Goal: Task Accomplishment & Management: Use online tool/utility

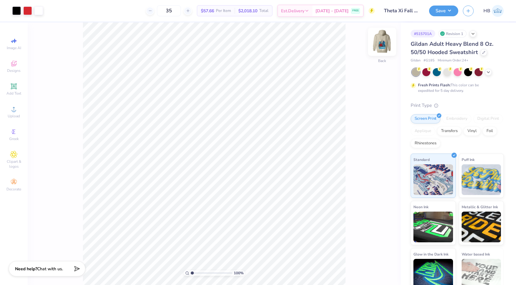
click at [385, 42] on img at bounding box center [382, 41] width 25 height 25
click at [387, 40] on img at bounding box center [382, 42] width 12 height 12
click at [70, 10] on div at bounding box center [72, 10] width 9 height 9
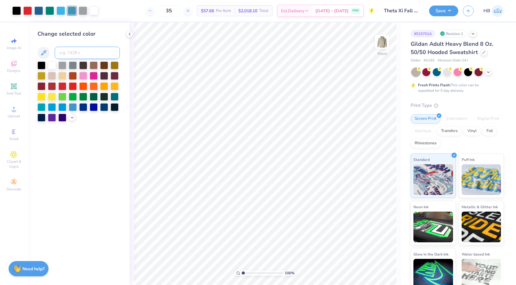
click at [67, 51] on input at bounding box center [87, 53] width 65 height 12
type input "298"
click at [74, 10] on div at bounding box center [72, 10] width 9 height 9
click at [53, 66] on div at bounding box center [52, 65] width 8 height 8
click at [177, 12] on input "35" at bounding box center [169, 10] width 24 height 11
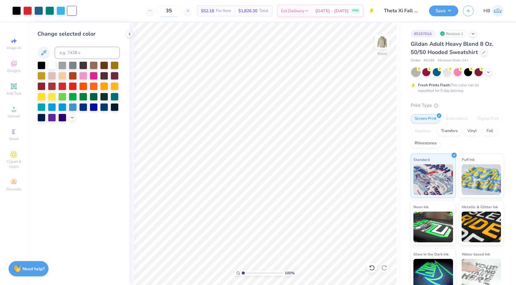
click at [177, 12] on input "35" at bounding box center [169, 10] width 24 height 11
click at [30, 9] on div at bounding box center [27, 10] width 9 height 9
click at [52, 63] on div at bounding box center [52, 65] width 8 height 8
click at [374, 267] on icon at bounding box center [371, 268] width 5 height 6
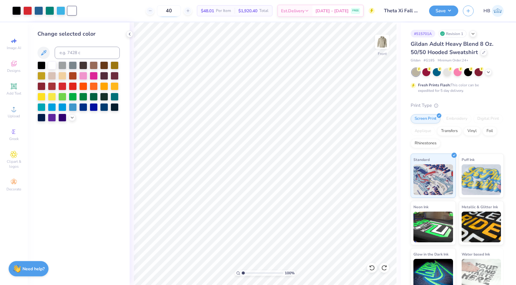
click at [179, 12] on input "40" at bounding box center [169, 10] width 24 height 11
type input "4"
type input "50"
click at [386, 45] on img at bounding box center [382, 41] width 25 height 25
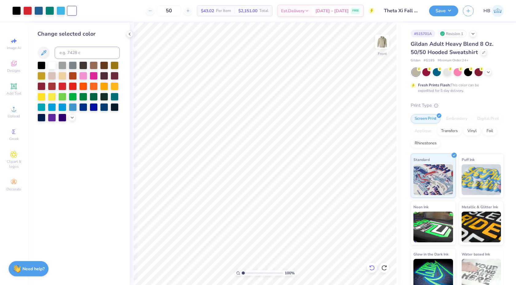
click at [371, 266] on icon at bounding box center [372, 268] width 6 height 6
click at [74, 13] on div at bounding box center [72, 10] width 9 height 9
click at [68, 54] on input at bounding box center [87, 53] width 65 height 12
type input "298"
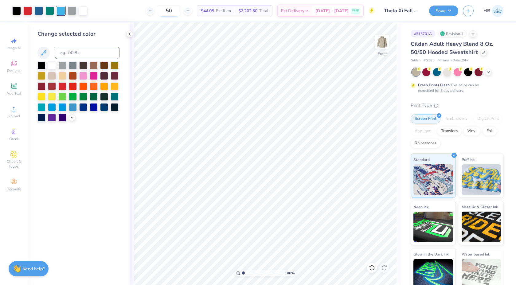
click at [177, 11] on input "50" at bounding box center [169, 10] width 24 height 11
type input "5"
type input "45"
click at [72, 11] on div at bounding box center [72, 10] width 9 height 9
click at [52, 66] on div at bounding box center [52, 65] width 8 height 8
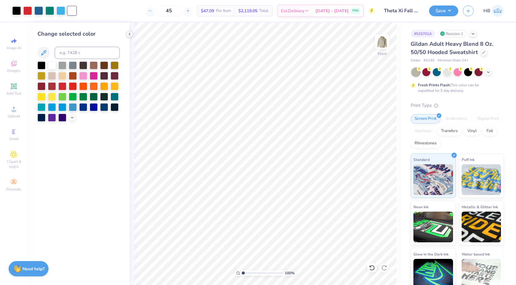
click at [130, 33] on polyline at bounding box center [129, 34] width 1 height 2
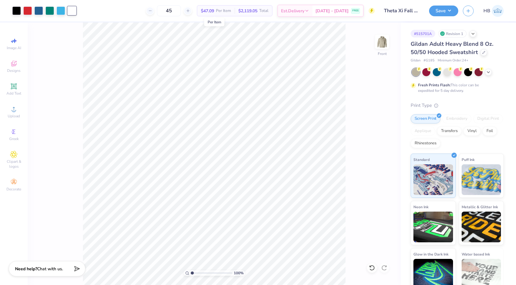
click at [214, 11] on span "$47.09" at bounding box center [207, 11] width 13 height 6
